Goal: Check status

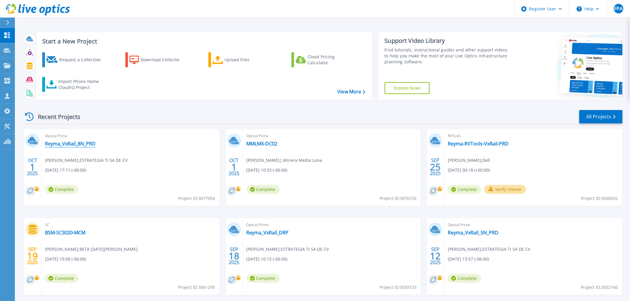
click at [82, 144] on link "Reyma_VxRail_8N_PRD" at bounding box center [70, 144] width 51 height 6
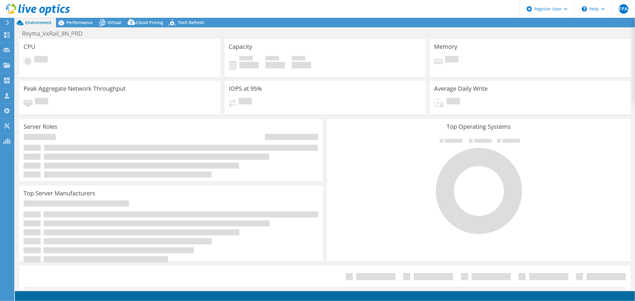
select select "USD"
